Goal: Navigation & Orientation: Find specific page/section

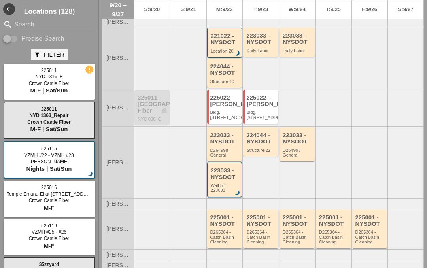
scroll to position [223, 0]
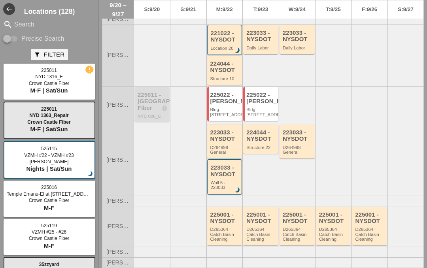
click at [229, 142] on div "223033 - NYSDOT" at bounding box center [225, 135] width 30 height 13
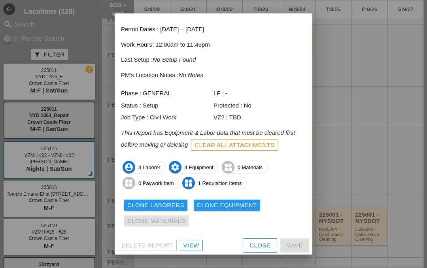
scroll to position [33, 0]
click at [192, 242] on div "View" at bounding box center [191, 245] width 16 height 9
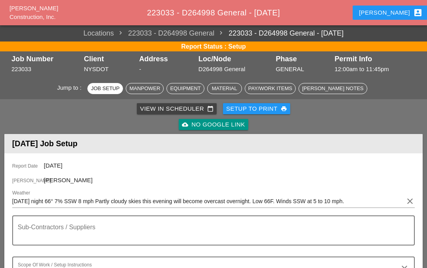
click at [172, 105] on div "View in Scheduler calendar_today" at bounding box center [177, 108] width 74 height 9
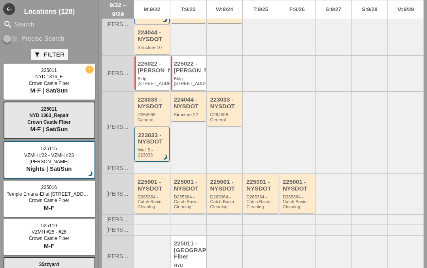
scroll to position [221, 0]
click at [192, 103] on div "224044 - NYSDOT" at bounding box center [189, 103] width 30 height 13
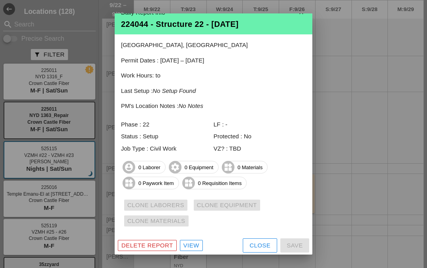
scroll to position [11, 0]
click at [189, 241] on div "View" at bounding box center [191, 245] width 16 height 9
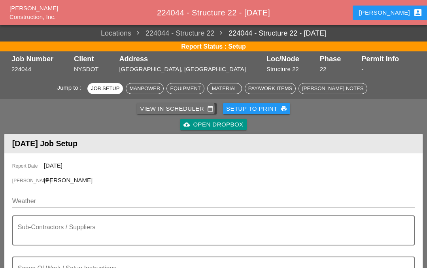
click at [168, 106] on div "View in Scheduler calendar_today" at bounding box center [177, 108] width 74 height 9
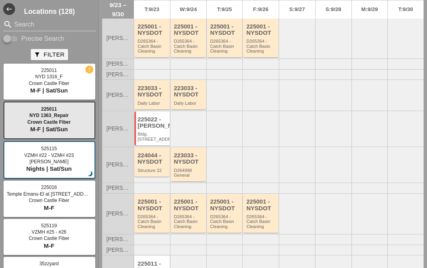
scroll to position [78, 0]
click at [149, 125] on div "225022 - Hugh O'Kane" at bounding box center [153, 122] width 30 height 13
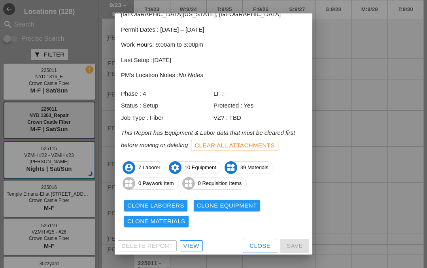
scroll to position [42, 0]
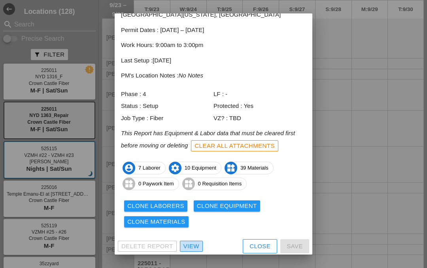
click at [188, 244] on div "View" at bounding box center [191, 246] width 16 height 9
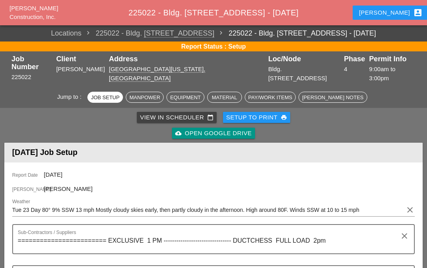
click at [183, 112] on link "View in Scheduler calendar_today" at bounding box center [177, 117] width 80 height 11
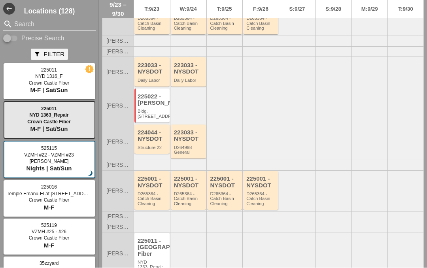
scroll to position [99, 0]
click at [154, 239] on div "225011 - Crown Castle Fiber" at bounding box center [153, 249] width 30 height 20
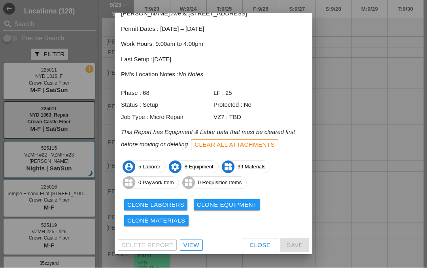
scroll to position [42, 0]
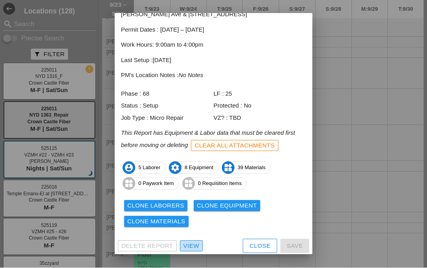
click at [188, 248] on link "View" at bounding box center [191, 246] width 23 height 11
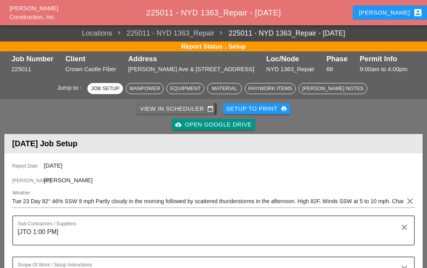
click at [175, 104] on div "View in Scheduler calendar_today" at bounding box center [177, 108] width 74 height 9
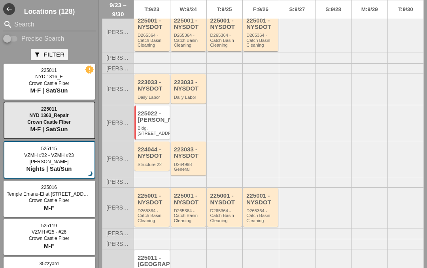
scroll to position [84, 0]
click at [152, 158] on div "224044 - NYSDOT" at bounding box center [153, 152] width 30 height 13
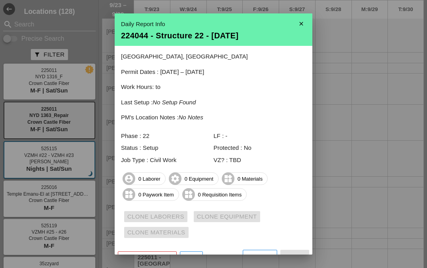
scroll to position [0, 0]
click at [303, 26] on icon "close" at bounding box center [301, 24] width 16 height 16
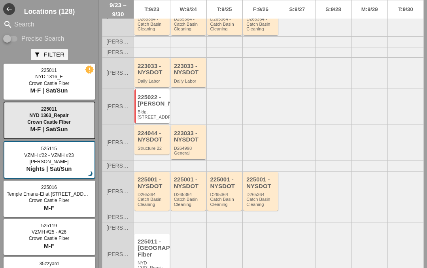
scroll to position [99, 0]
click at [193, 149] on div "D264998 General" at bounding box center [189, 151] width 30 height 10
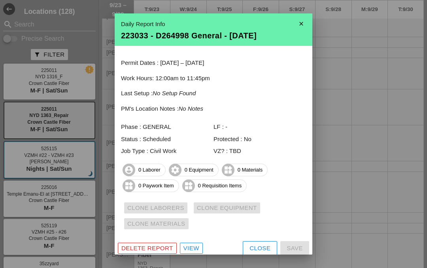
click at [302, 23] on icon "close" at bounding box center [301, 24] width 16 height 16
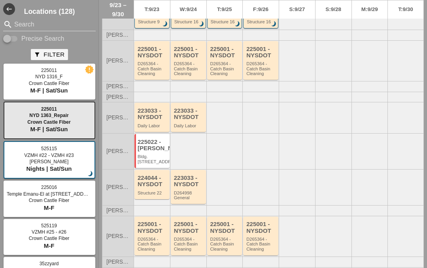
scroll to position [56, 0]
click at [151, 112] on div "223033 - NYSDOT" at bounding box center [153, 113] width 30 height 13
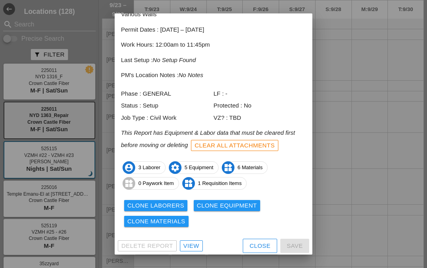
scroll to position [42, 0]
click at [188, 244] on div "View" at bounding box center [191, 246] width 16 height 9
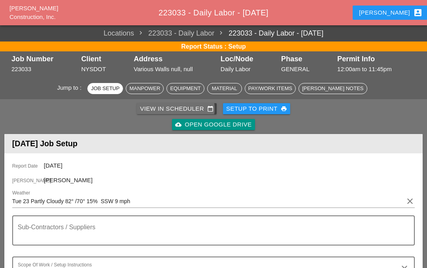
click at [167, 109] on div "View in Scheduler calendar_today" at bounding box center [177, 108] width 74 height 9
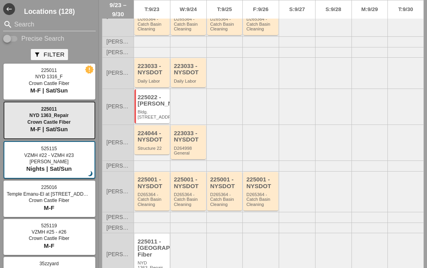
scroll to position [99, 0]
